Goal: Communication & Community: Share content

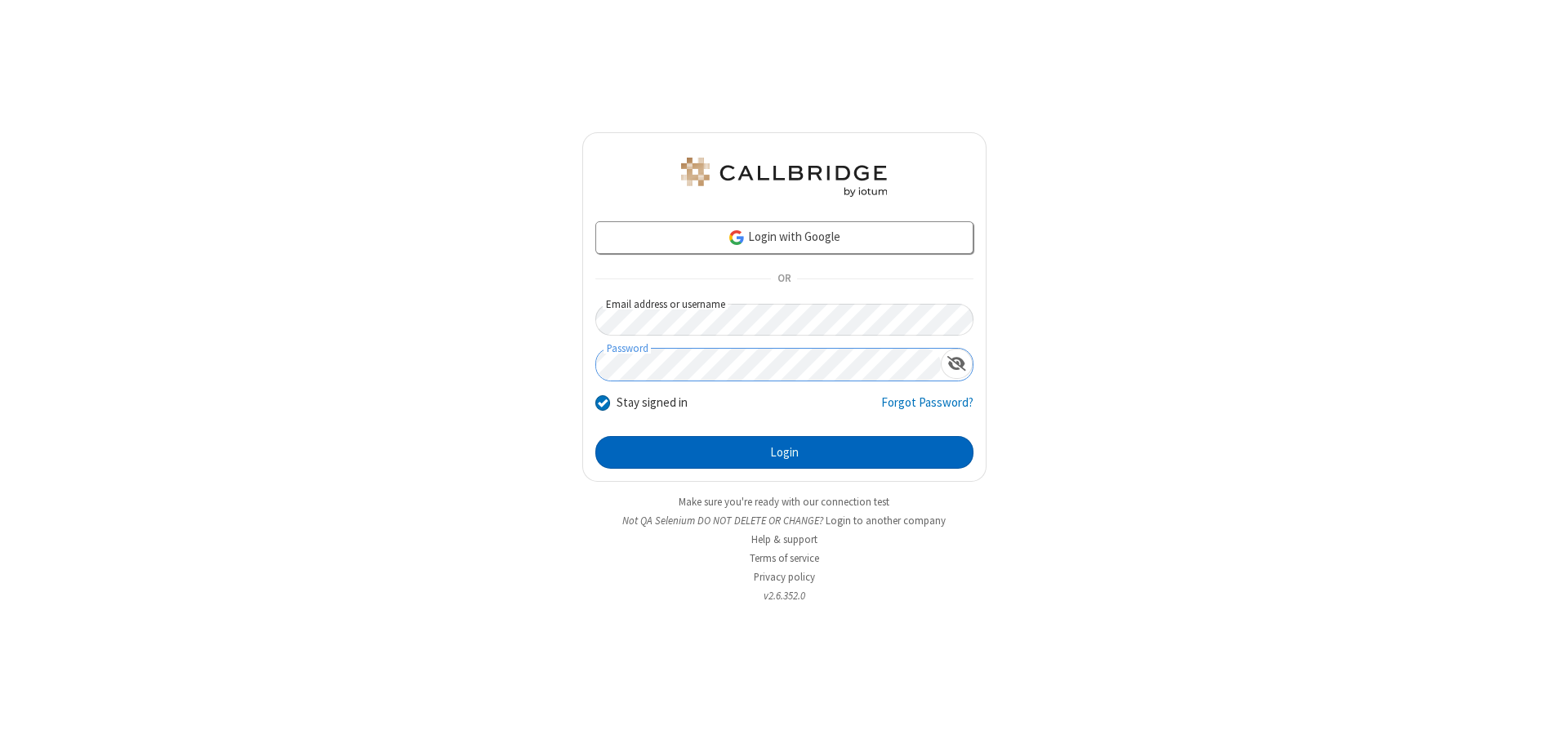
click at [784, 452] on button "Login" at bounding box center [785, 452] width 378 height 32
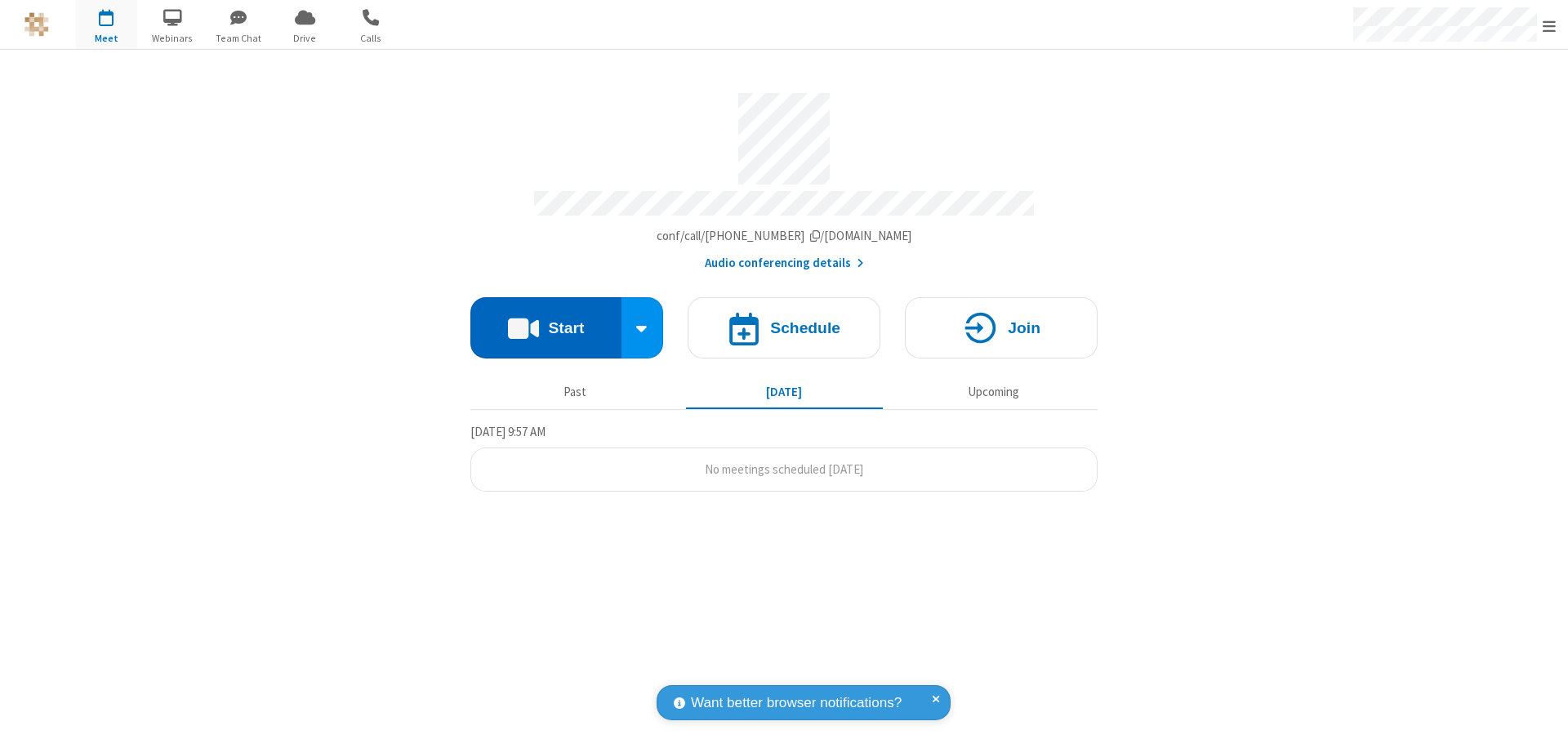
click at [546, 320] on button "Start" at bounding box center [546, 327] width 151 height 61
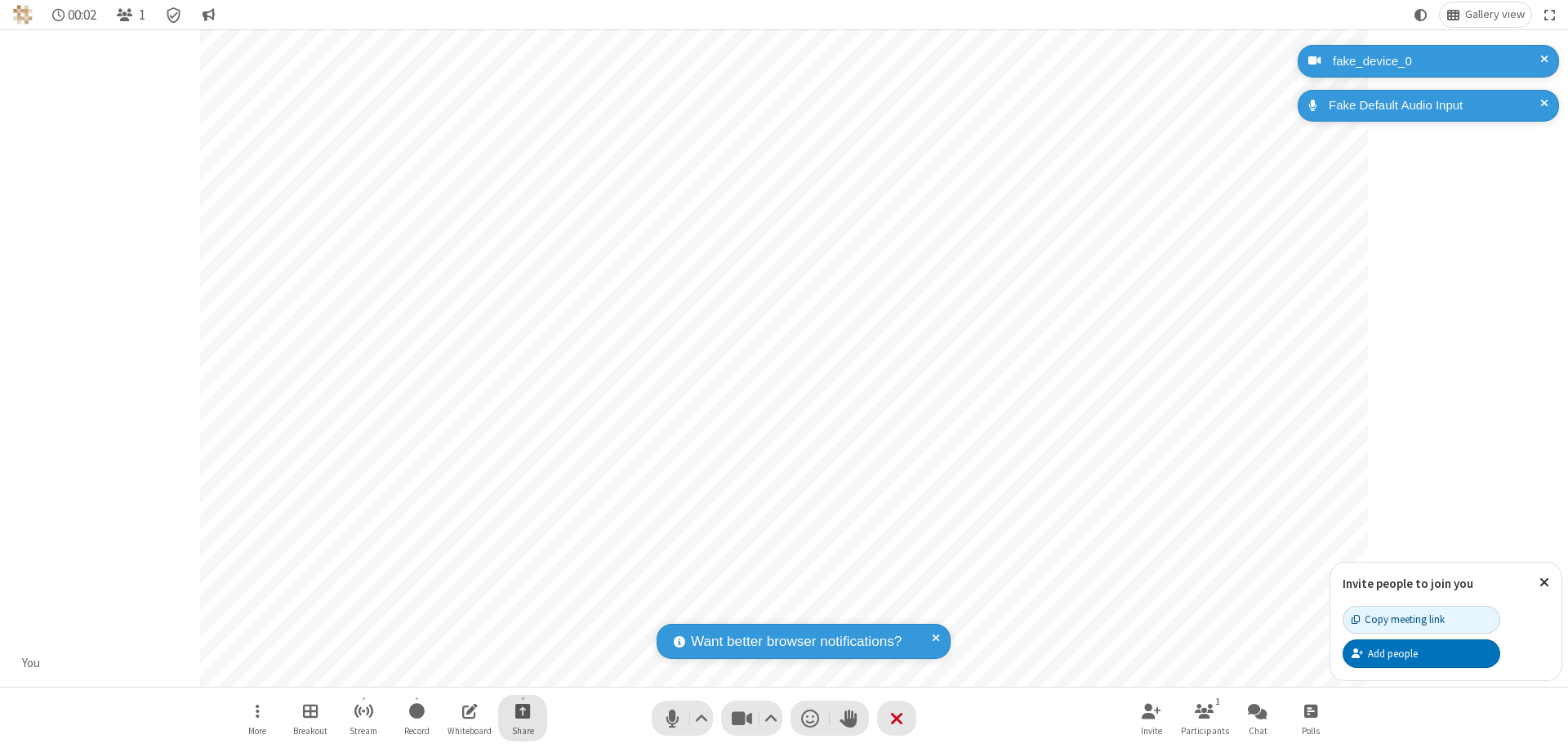
click at [523, 710] on span "Start sharing" at bounding box center [523, 711] width 15 height 20
click at [522, 611] on span "Share additional camera" at bounding box center [532, 614] width 120 height 14
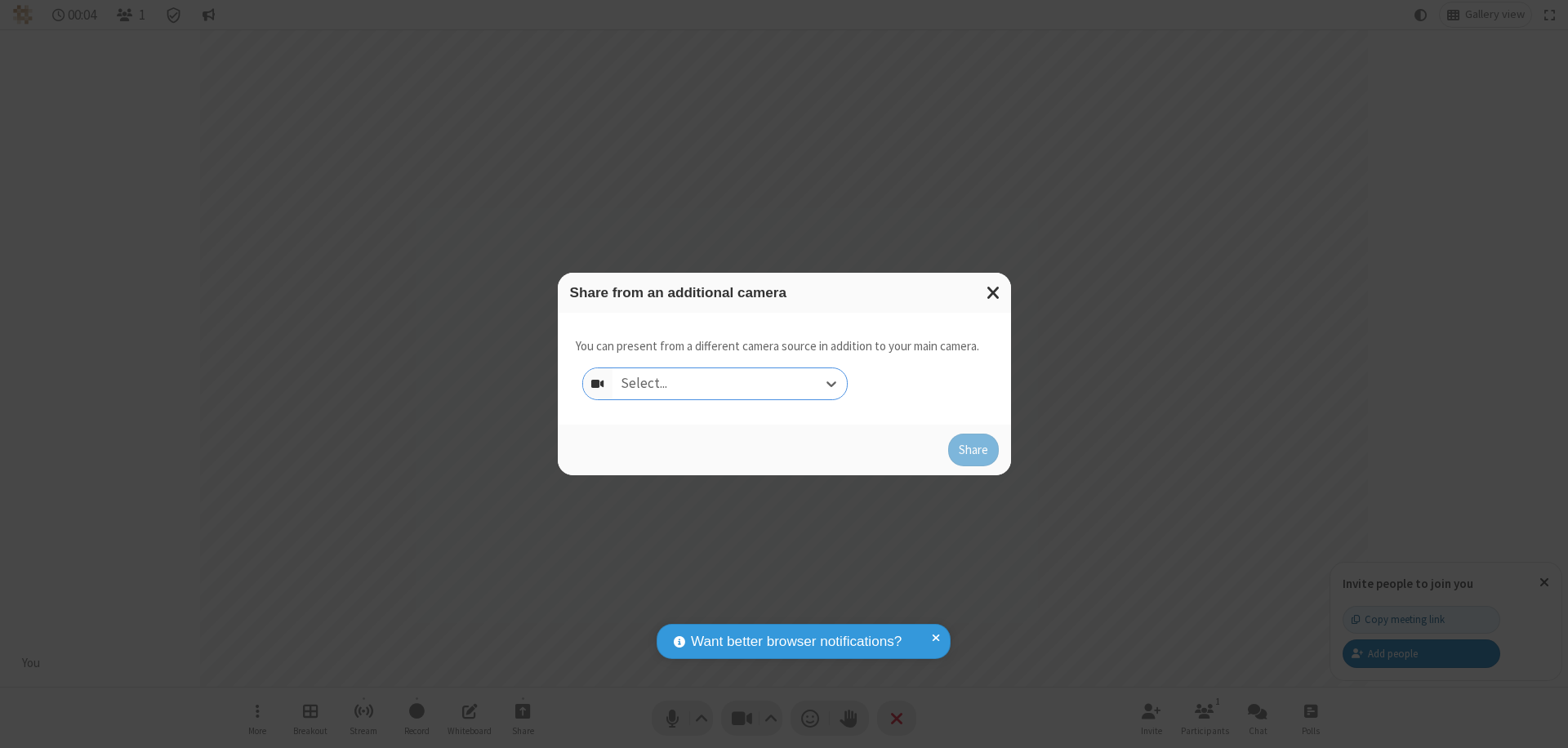
click at [729, 383] on div "Select..." at bounding box center [730, 383] width 234 height 31
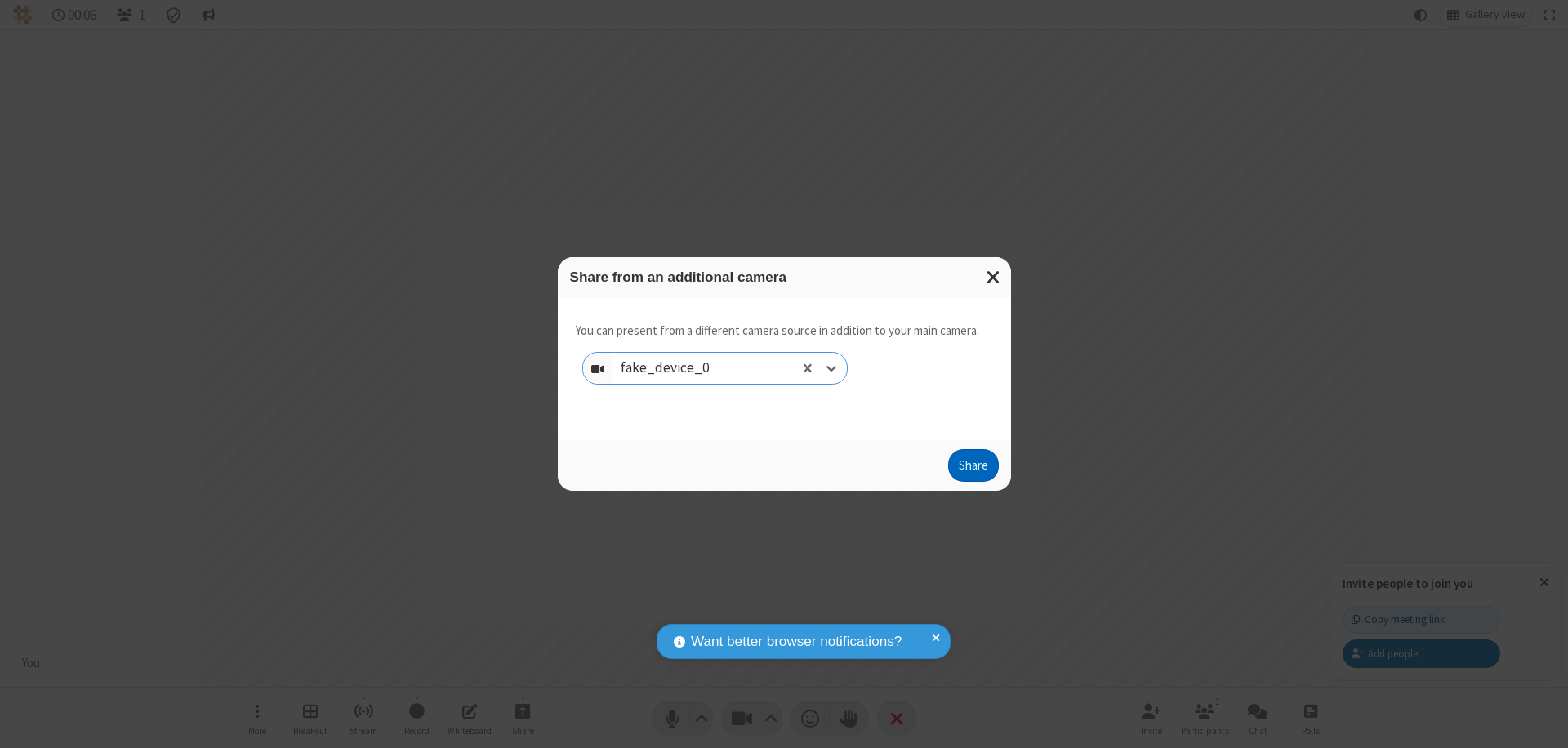
click at [972, 468] on button "Share" at bounding box center [973, 465] width 51 height 32
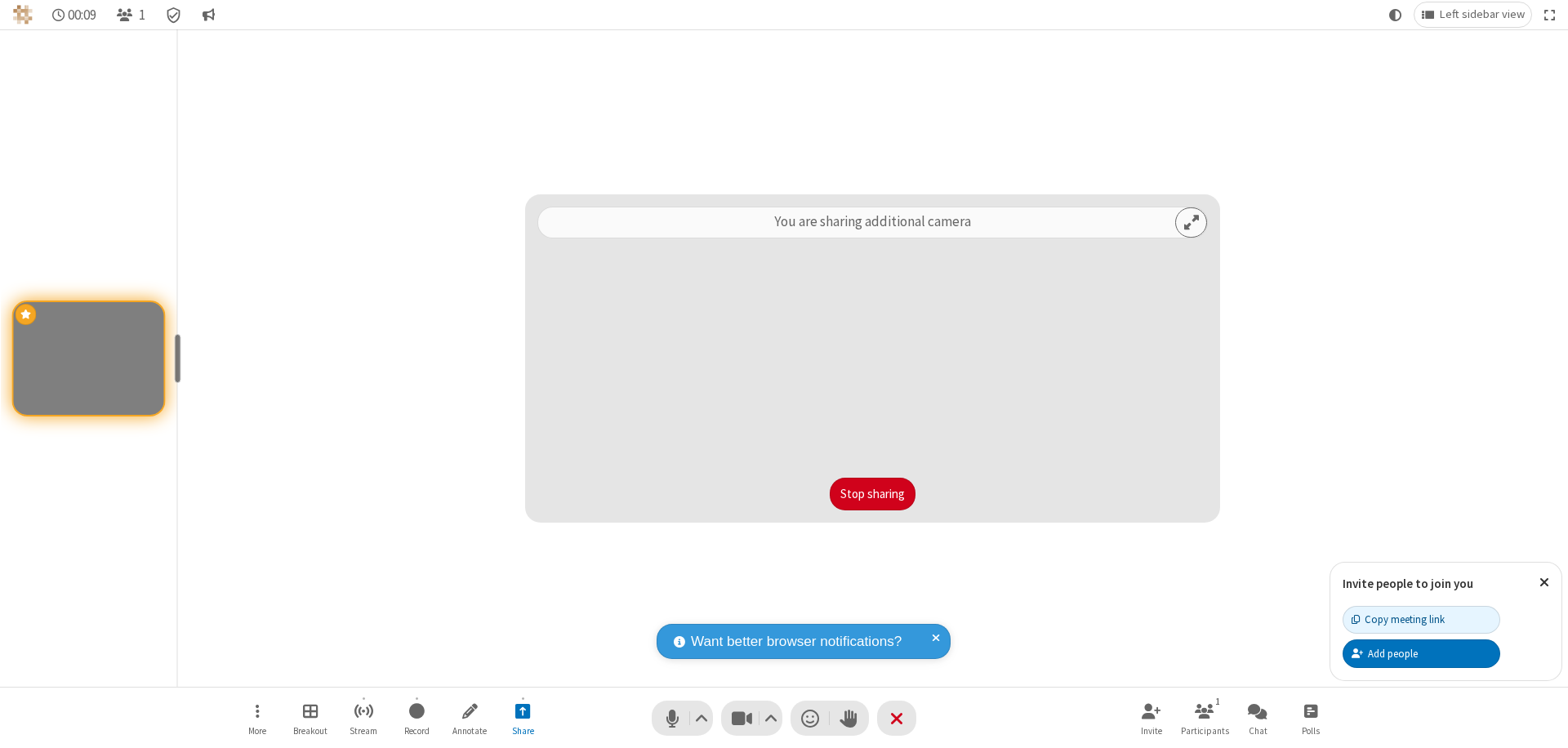
click at [872, 494] on button "Stop sharing" at bounding box center [872, 494] width 86 height 32
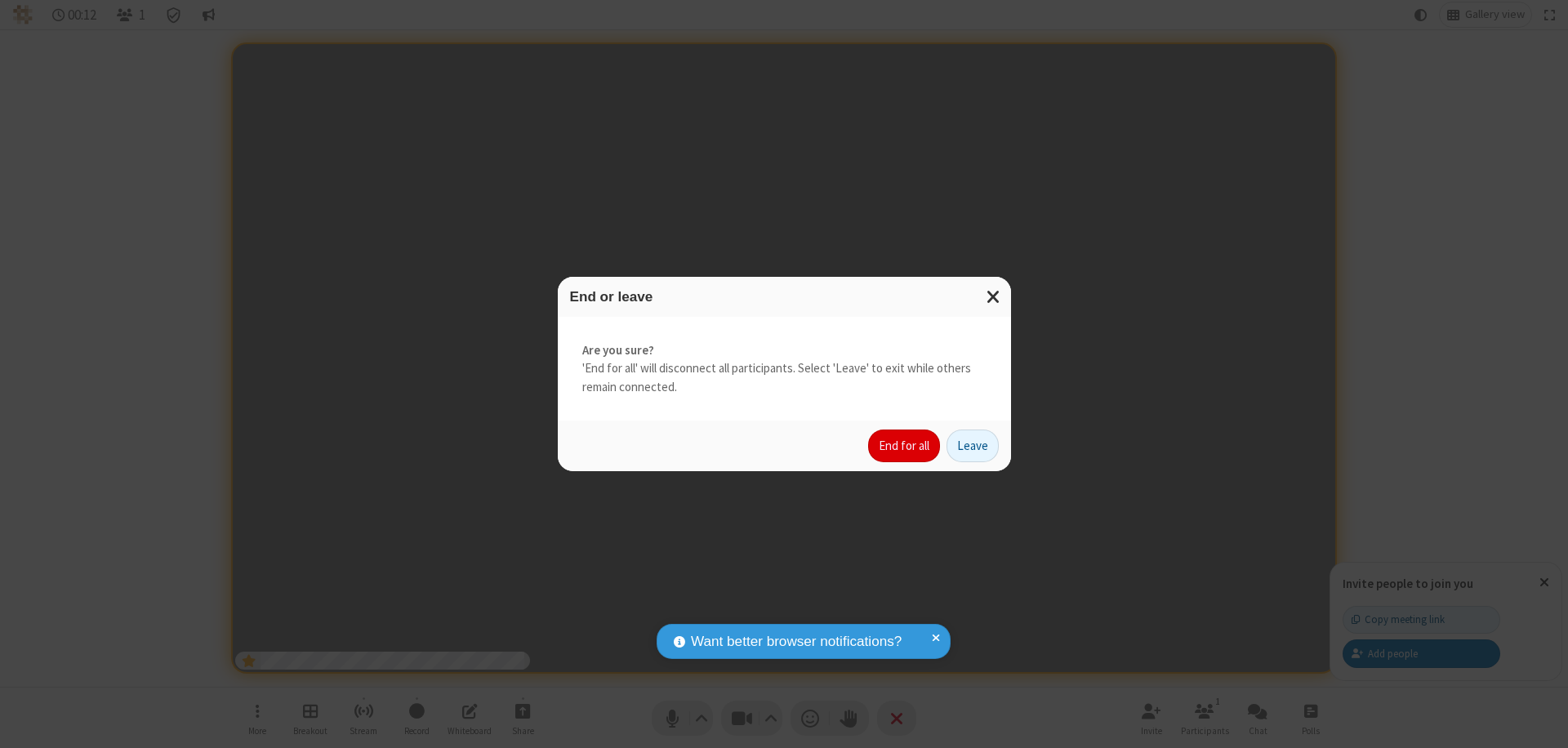
click at [904, 445] on button "End for all" at bounding box center [904, 445] width 72 height 32
